Goal: Task Accomplishment & Management: Use online tool/utility

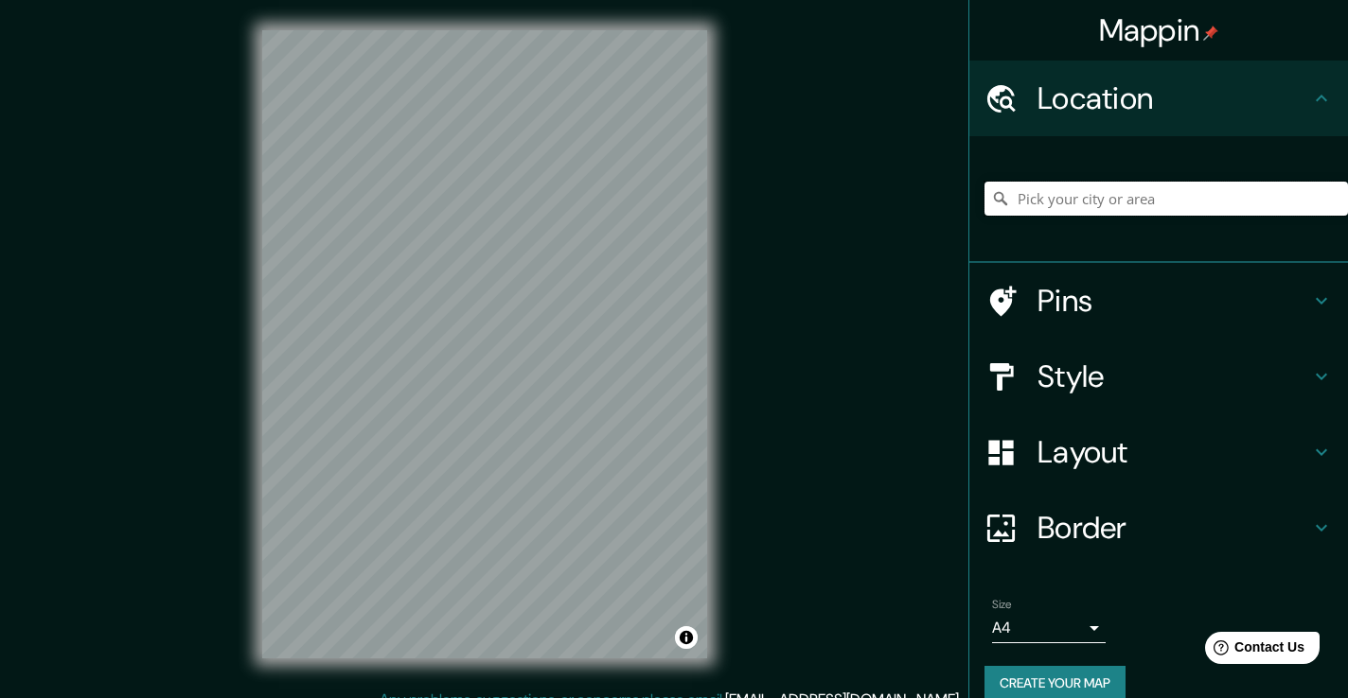
click at [1065, 195] on input "Pick your city or area" at bounding box center [1165, 199] width 363 height 34
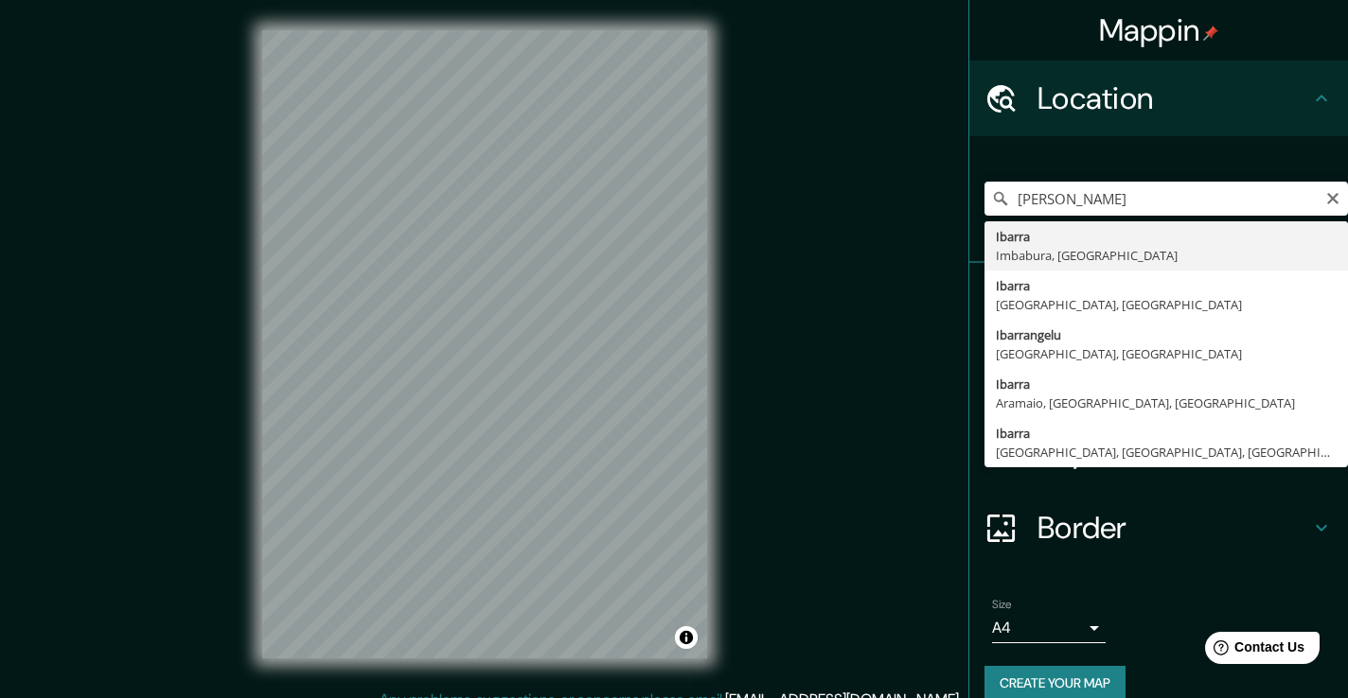
type input "Ibarra, Imbabura, Ecuador"
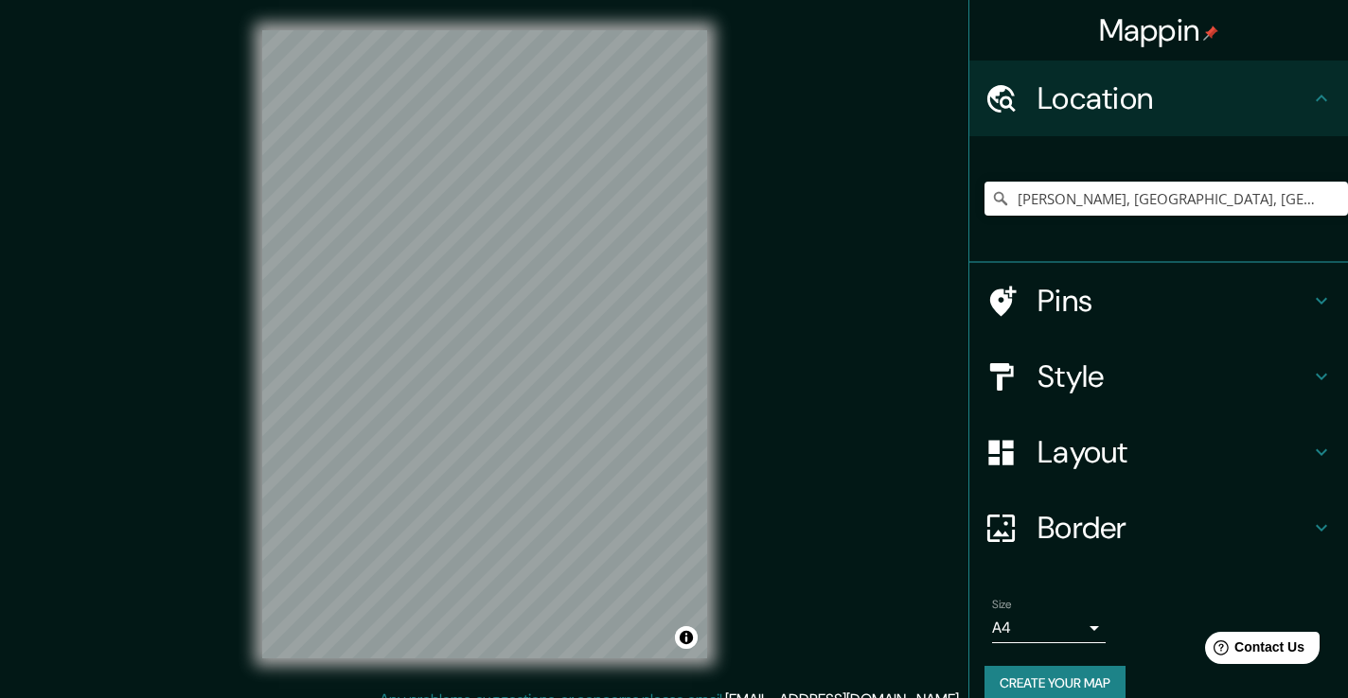
click at [1324, 291] on icon at bounding box center [1321, 301] width 23 height 23
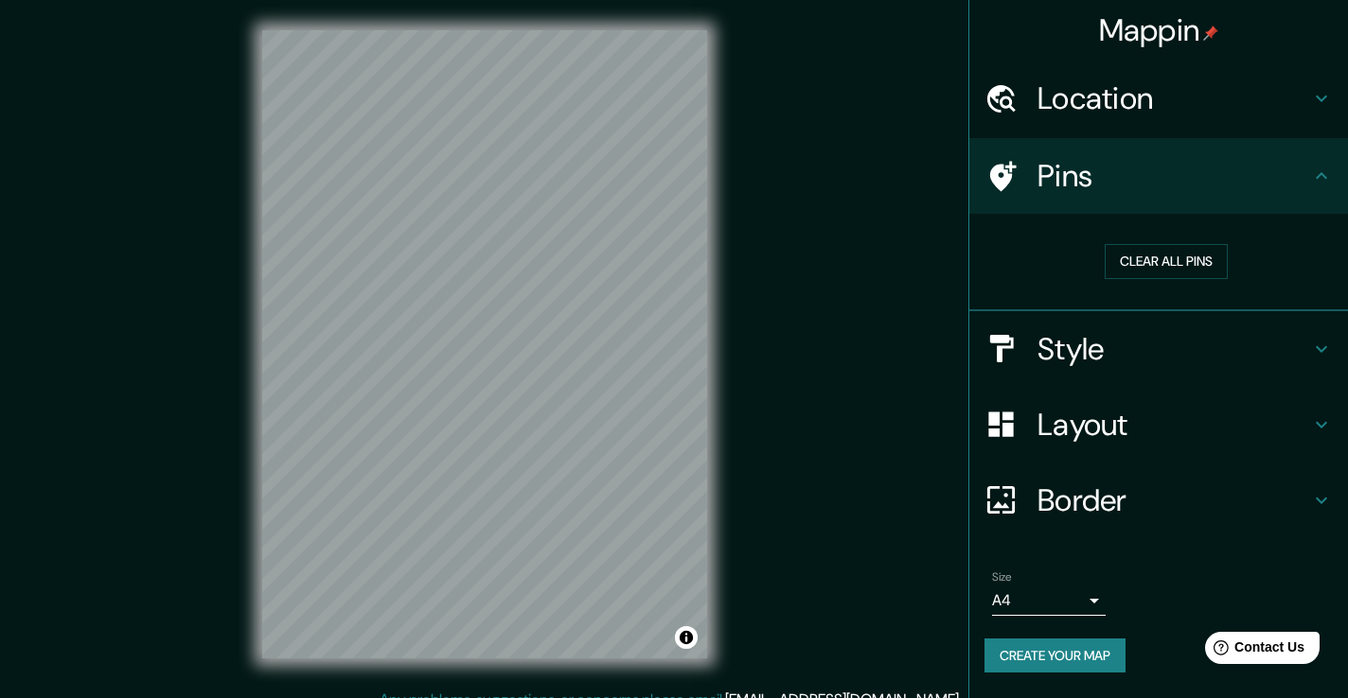
click at [1327, 343] on icon at bounding box center [1321, 349] width 23 height 23
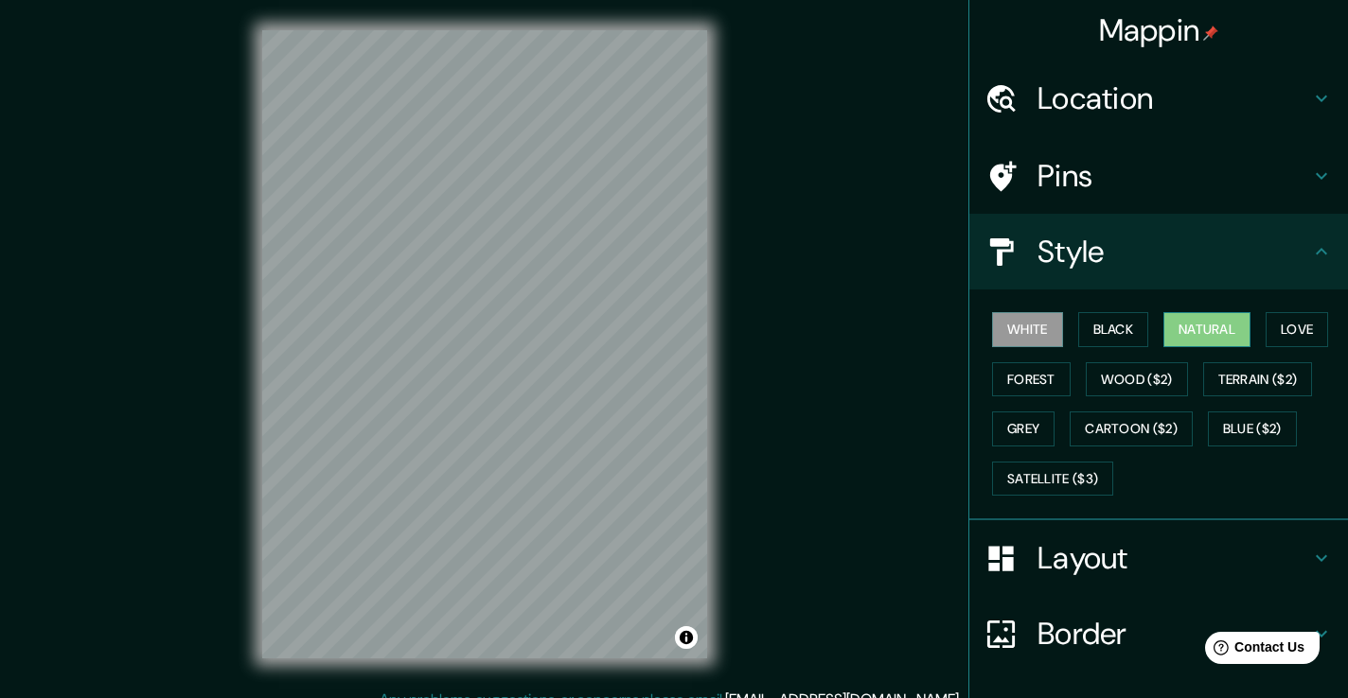
click at [1209, 326] on button "Natural" at bounding box center [1206, 329] width 87 height 35
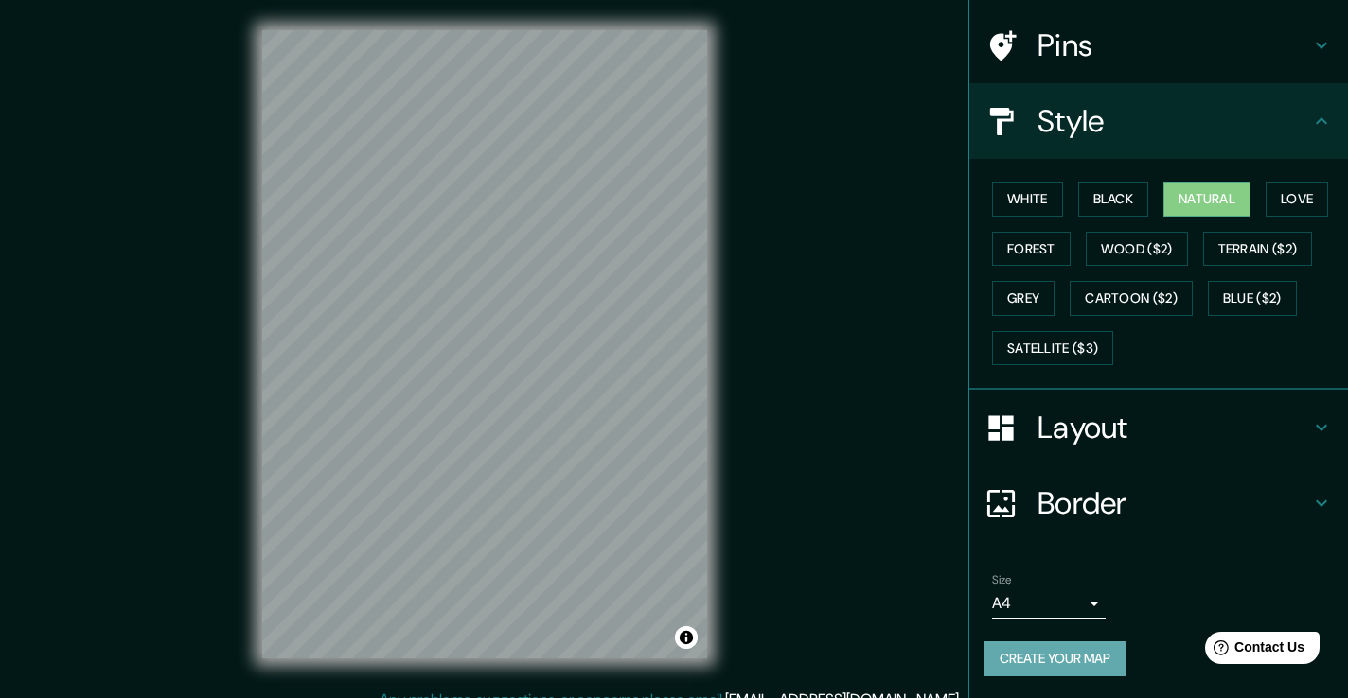
click at [1060, 655] on button "Create your map" at bounding box center [1054, 659] width 141 height 35
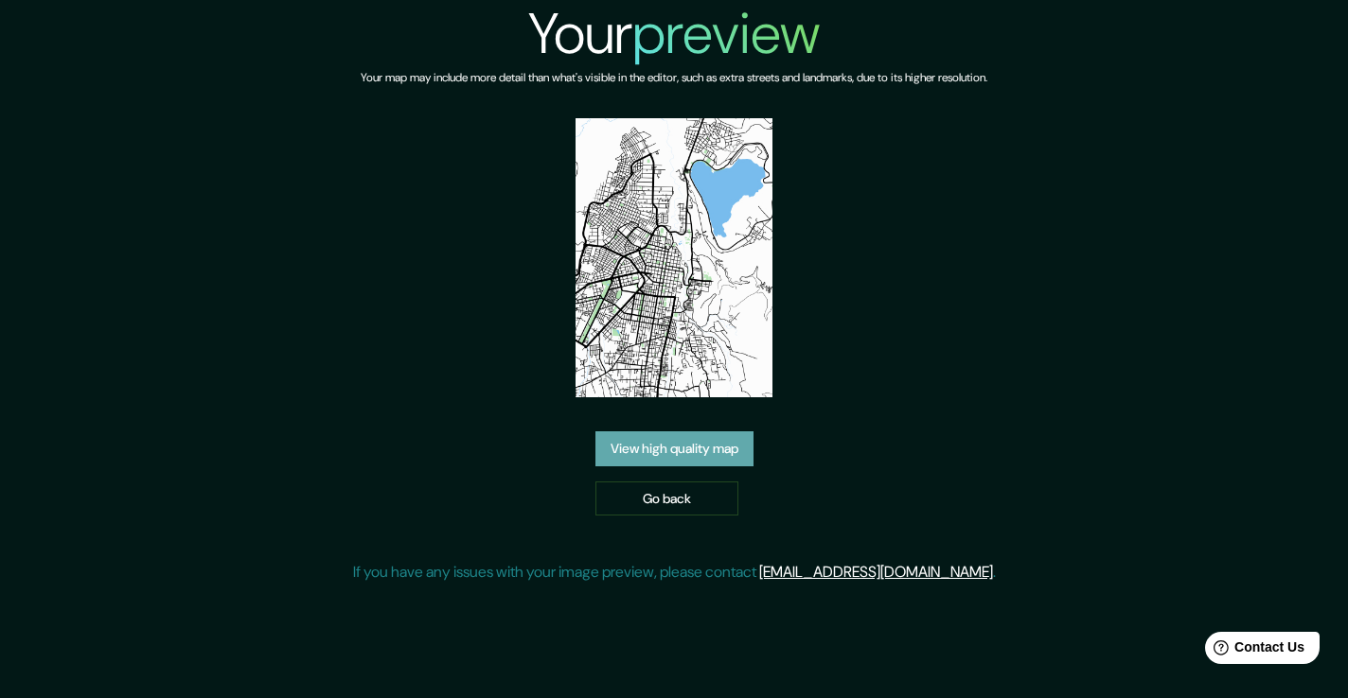
click at [685, 443] on link "View high quality map" at bounding box center [674, 449] width 158 height 35
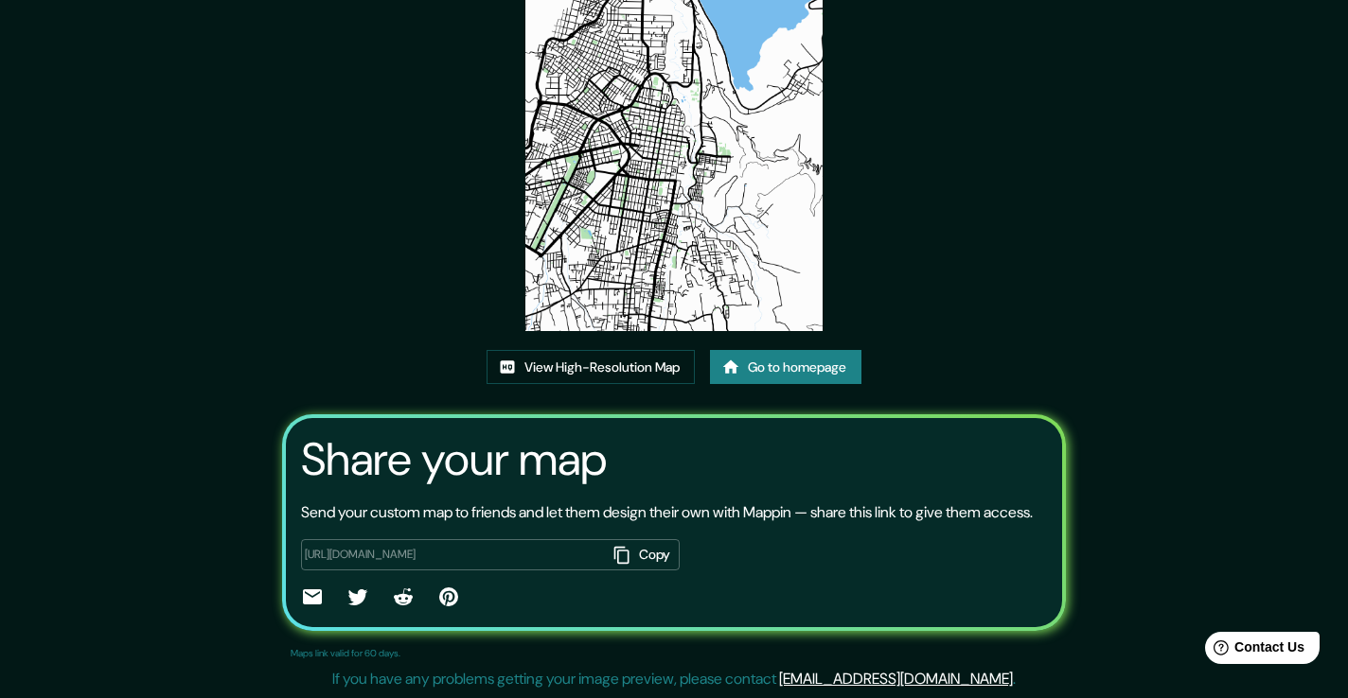
scroll to position [194, 0]
click at [627, 554] on button "Copy" at bounding box center [643, 554] width 74 height 31
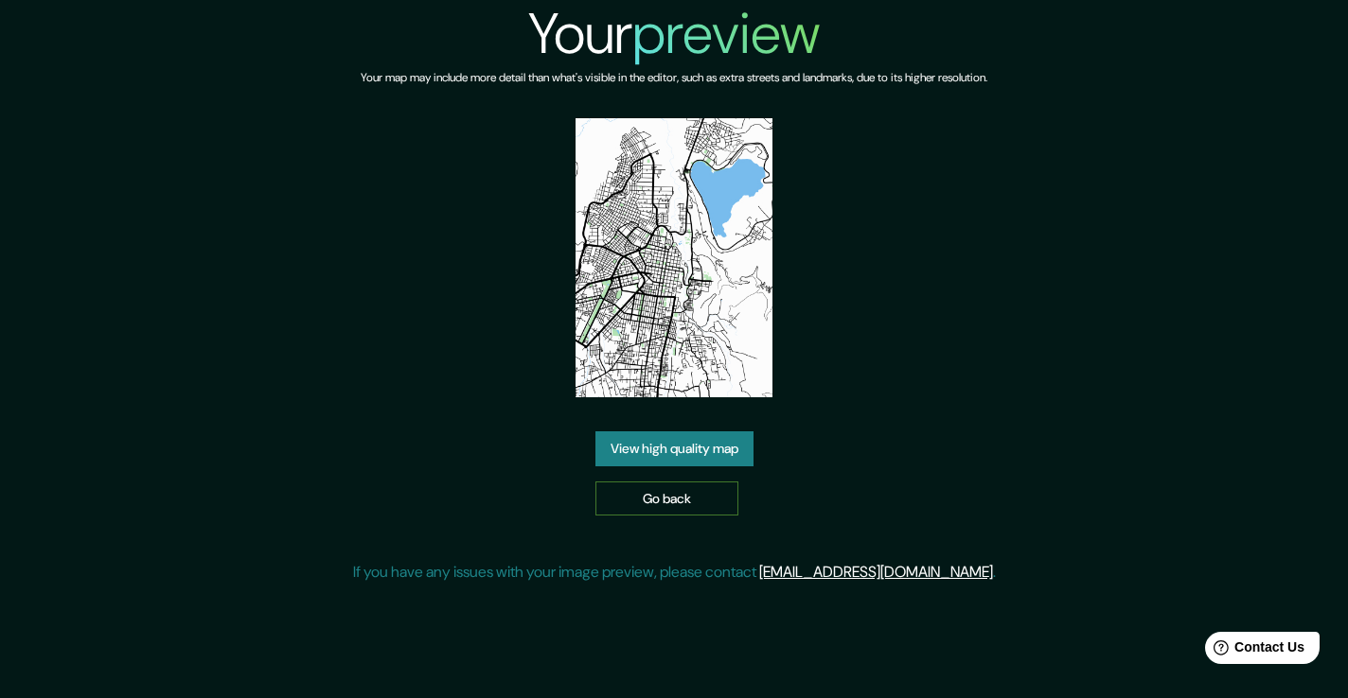
click at [706, 504] on link "Go back" at bounding box center [666, 499] width 143 height 35
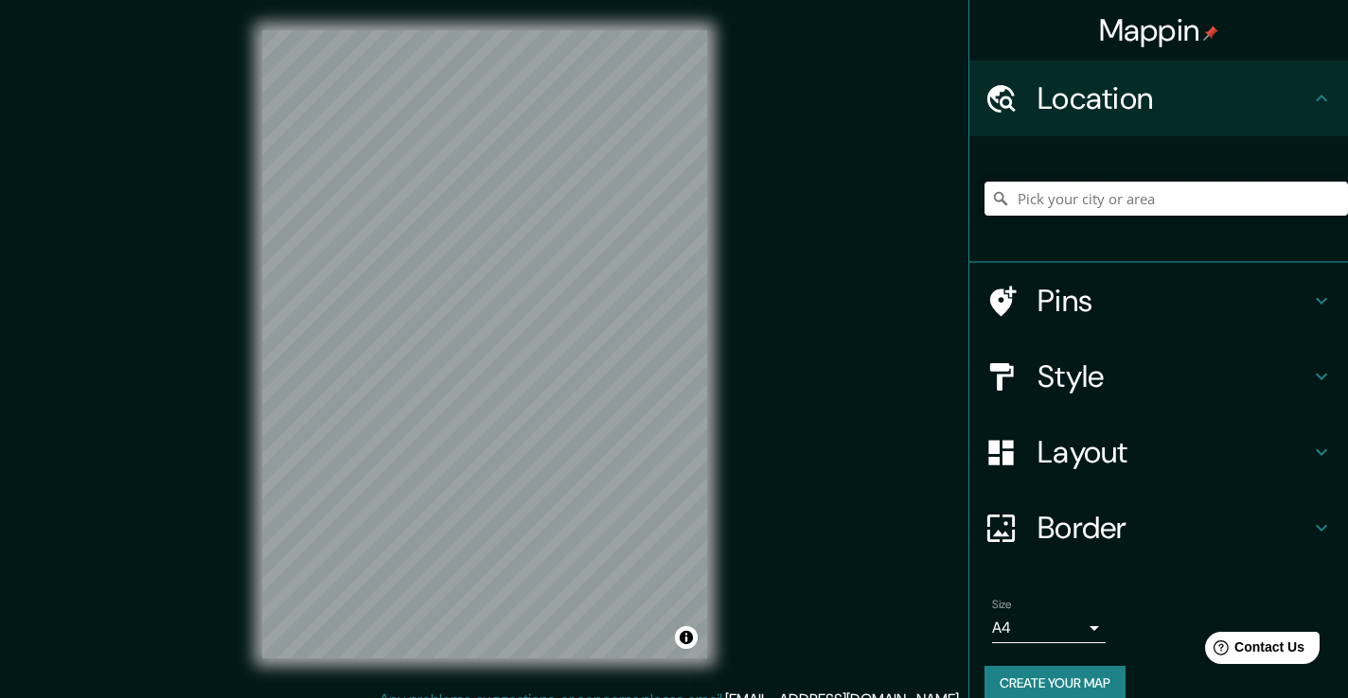
click at [1062, 210] on input "Pick your city or area" at bounding box center [1165, 199] width 363 height 34
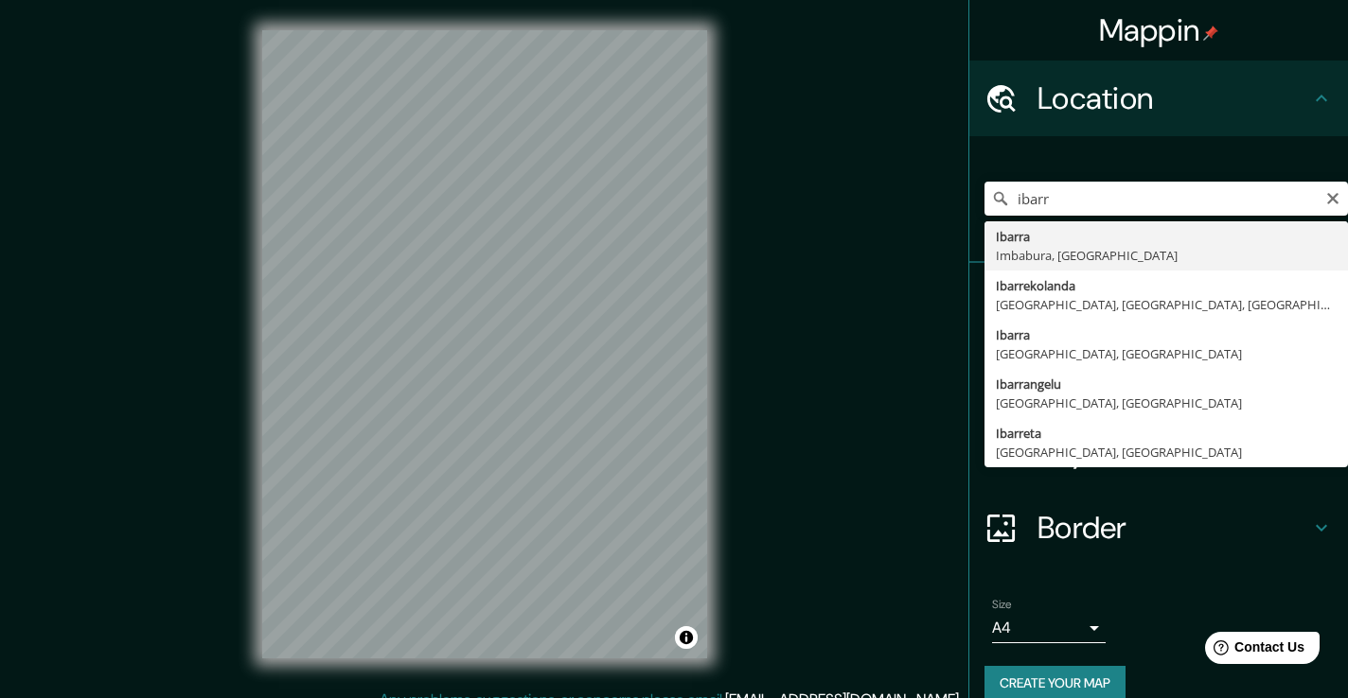
type input "Ibarra, Imbabura, Ecuador"
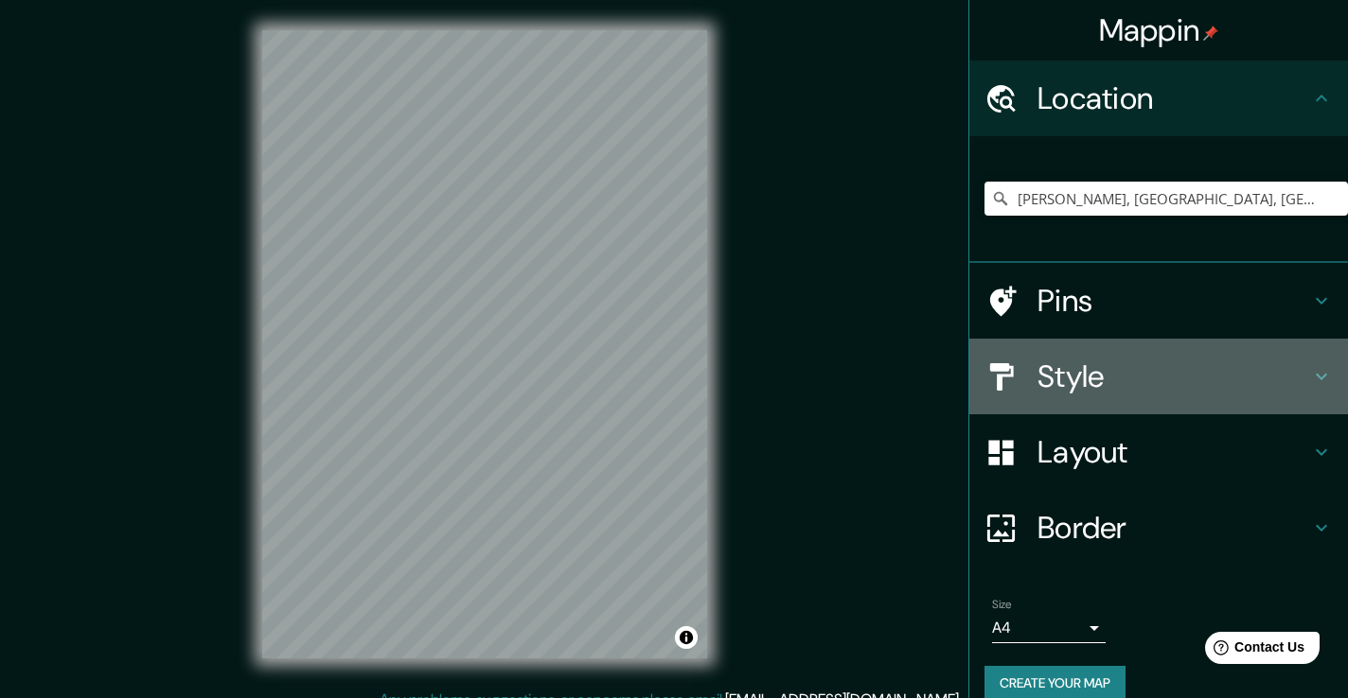
click at [1086, 377] on h4 "Style" at bounding box center [1173, 377] width 273 height 38
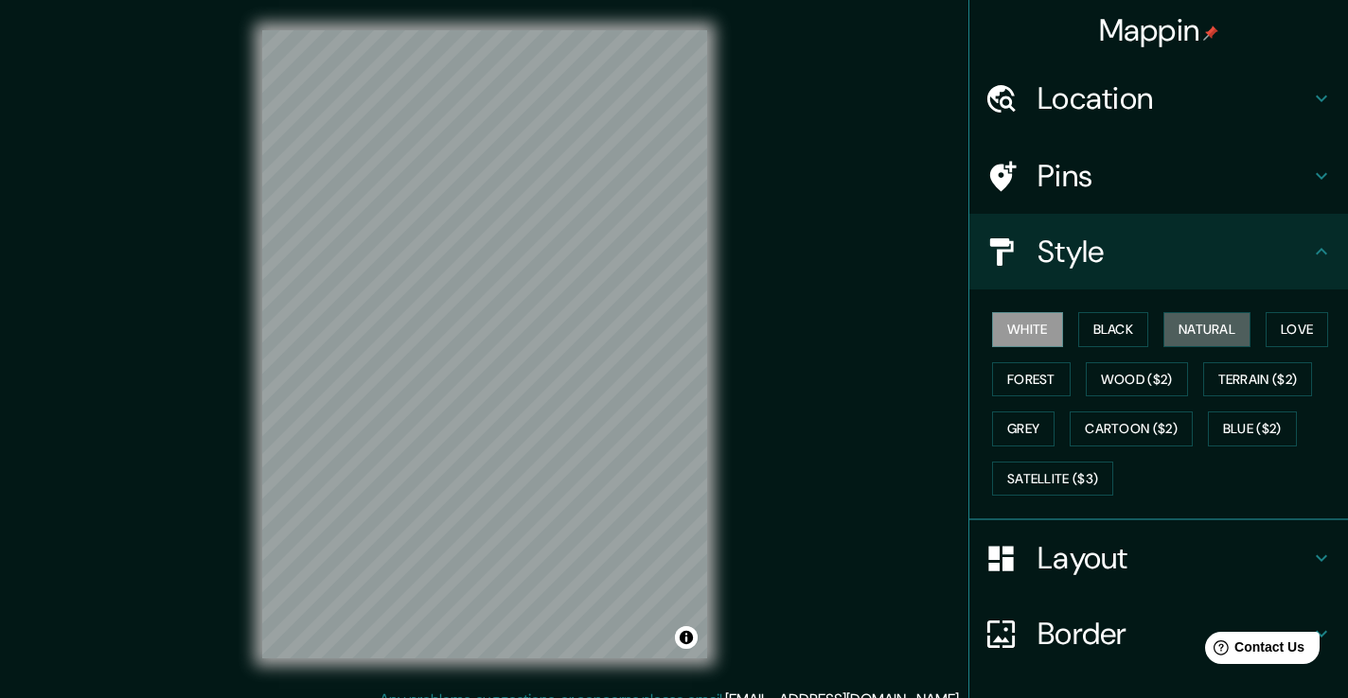
drag, startPoint x: 1208, startPoint y: 327, endPoint x: 985, endPoint y: 372, distance: 227.0
click at [1208, 327] on button "Natural" at bounding box center [1206, 329] width 87 height 35
click at [1061, 557] on h4 "Layout" at bounding box center [1173, 558] width 273 height 38
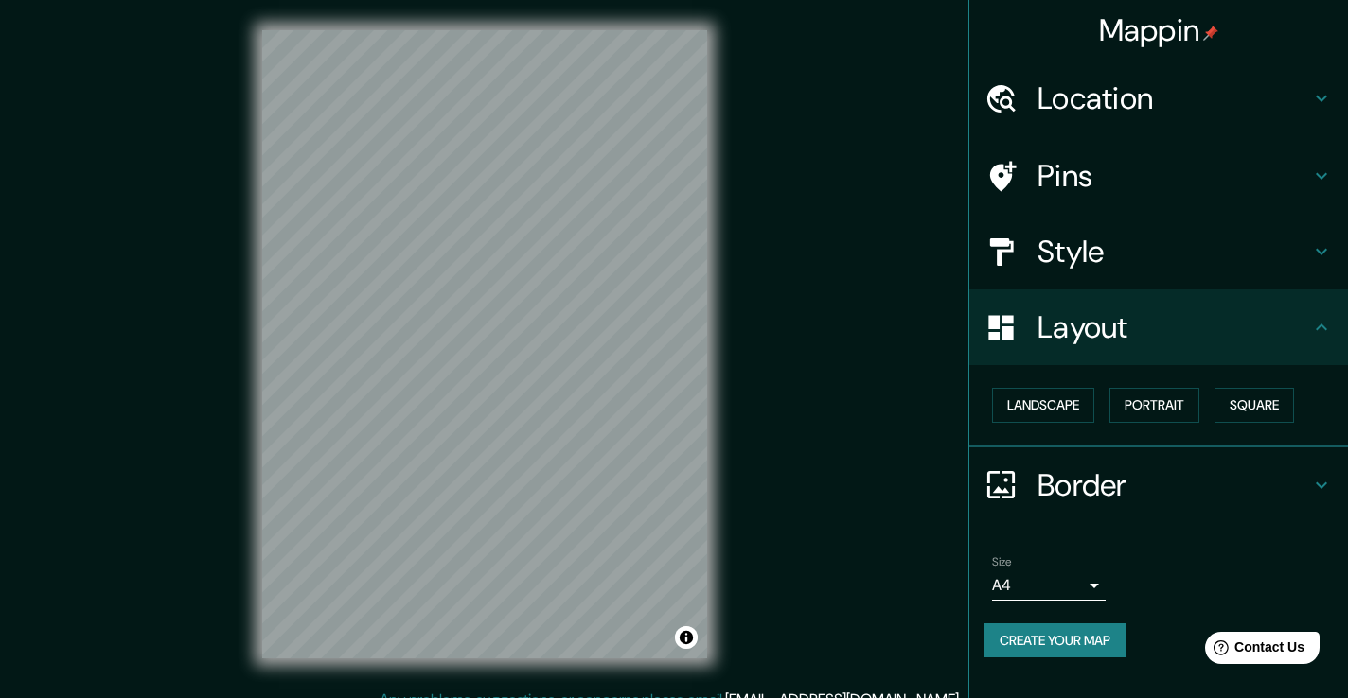
scroll to position [21, 0]
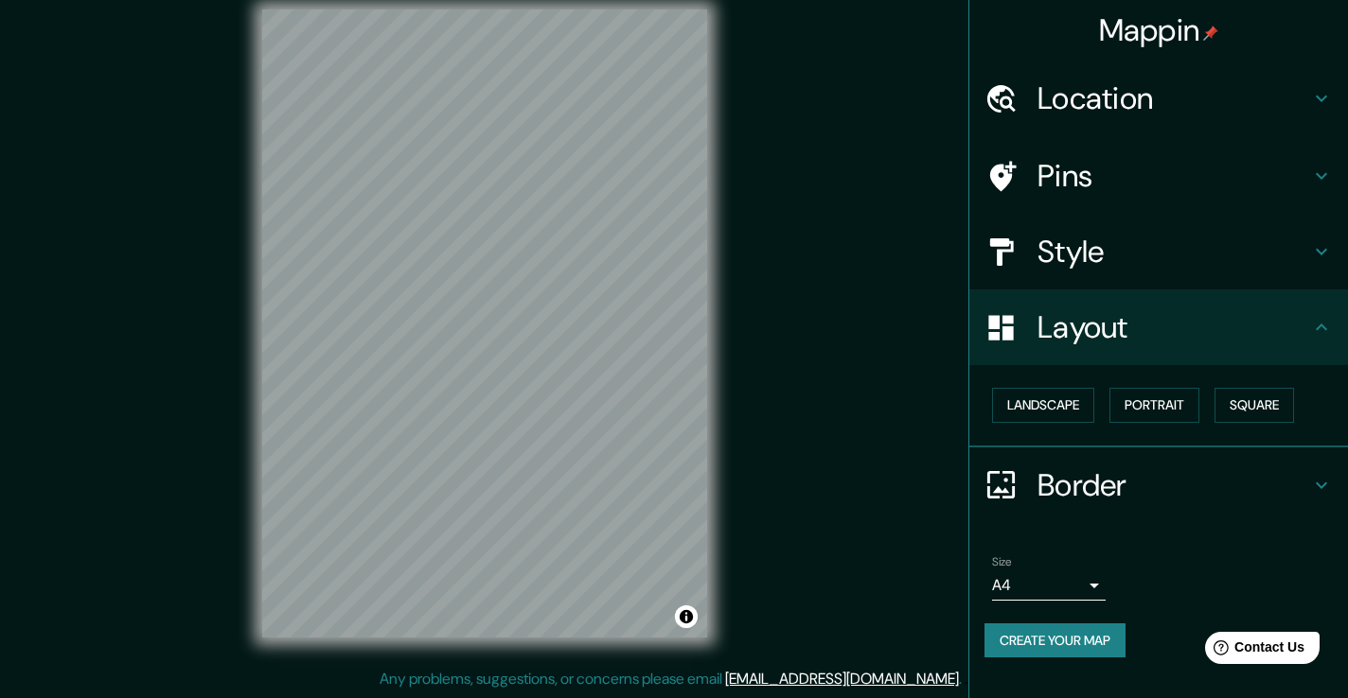
click at [1059, 642] on button "Create your map" at bounding box center [1054, 641] width 141 height 35
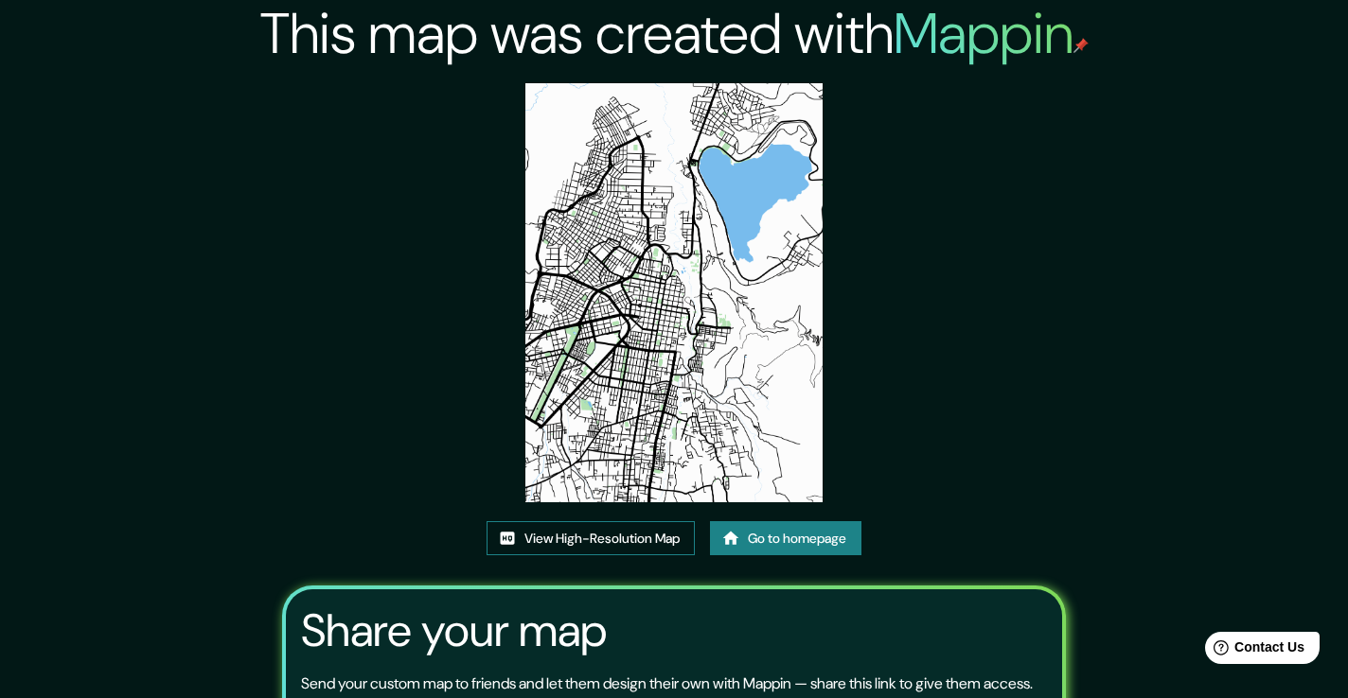
click at [627, 538] on link "View High-Resolution Map" at bounding box center [590, 538] width 208 height 35
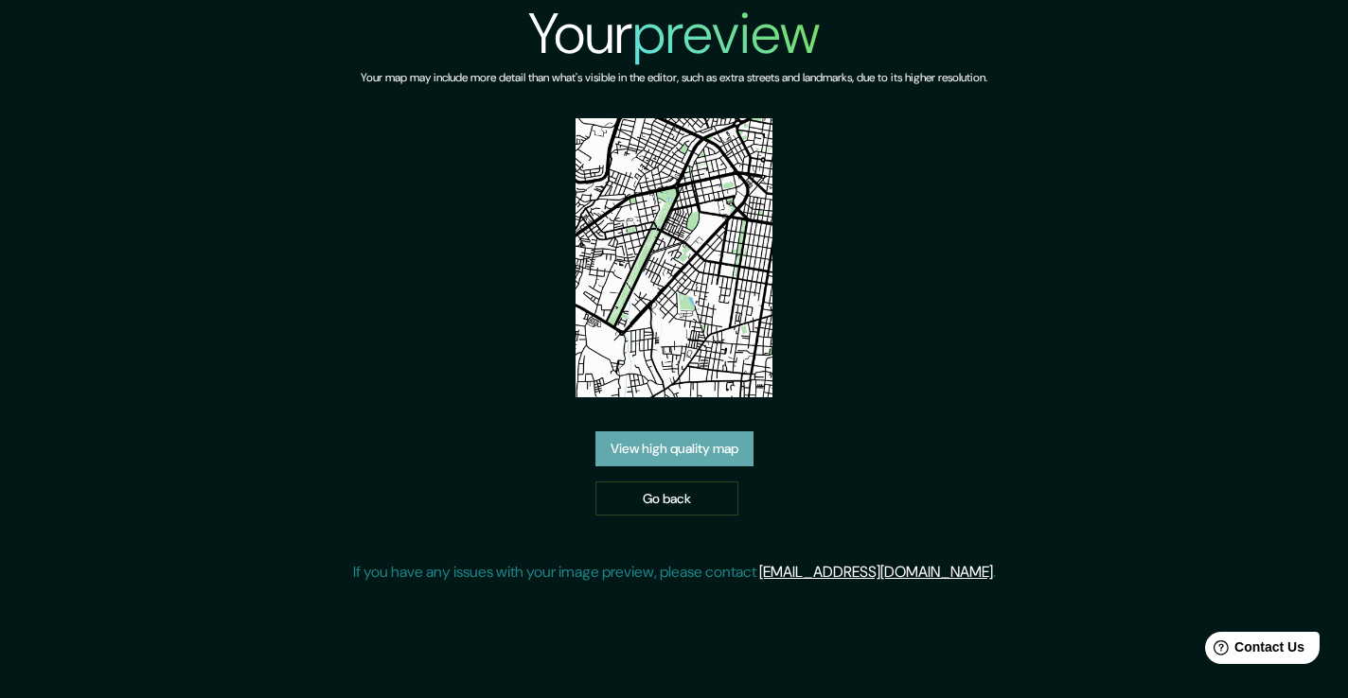
click at [655, 441] on link "View high quality map" at bounding box center [674, 449] width 158 height 35
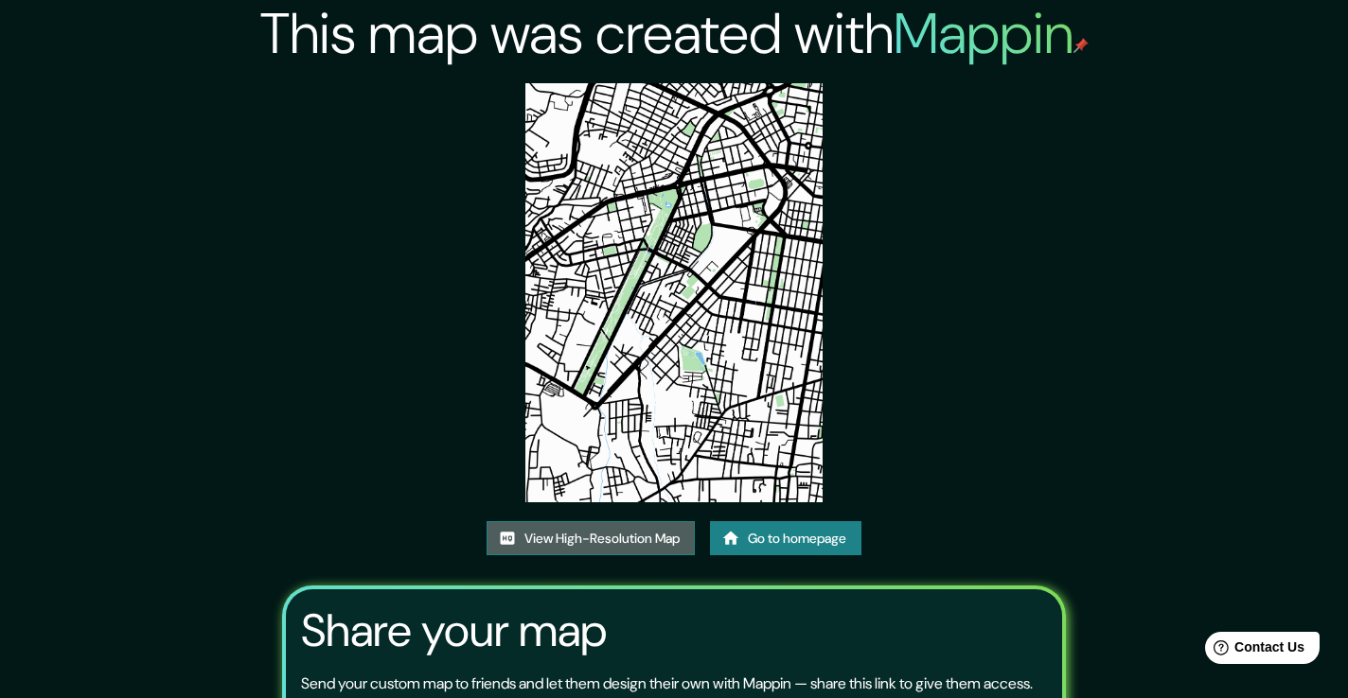
click at [632, 542] on link "View High-Resolution Map" at bounding box center [590, 538] width 208 height 35
